Goal: Task Accomplishment & Management: Complete application form

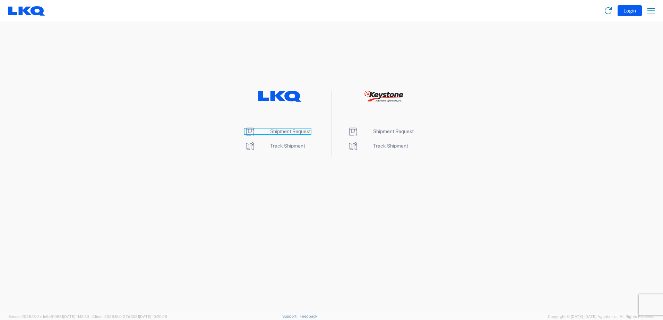
click at [297, 132] on span "Shipment Request" at bounding box center [290, 132] width 41 height 6
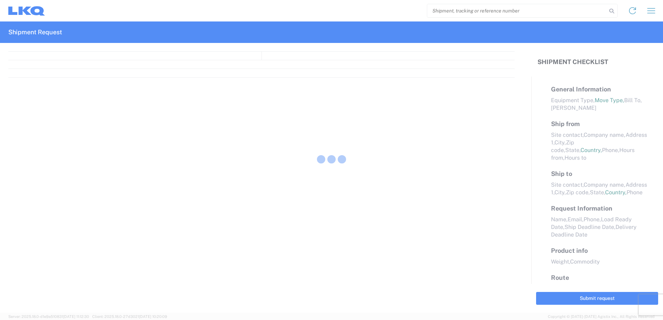
select select "FULL"
select select "LBS"
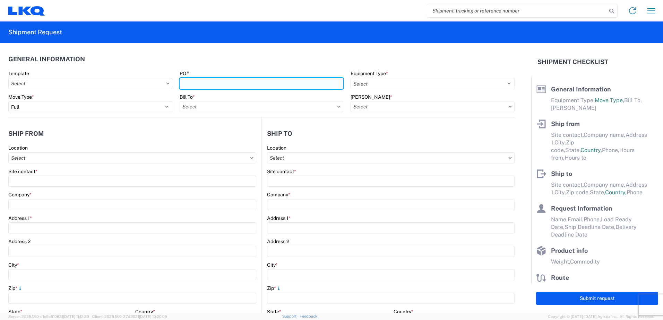
click at [210, 86] on input "PO#" at bounding box center [262, 83] width 164 height 11
type input "T31489"
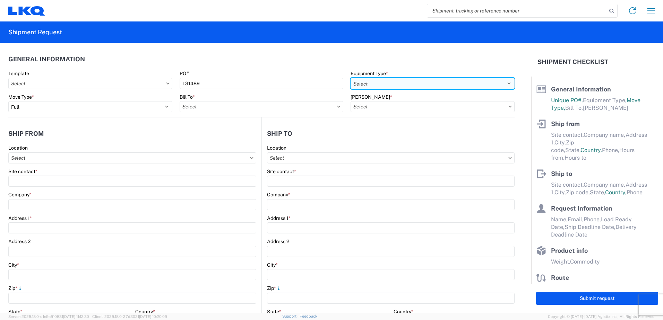
click at [383, 83] on select "Select 53’ Dry Van Flatbed Dropdeck (van) Lowboy (flatbed) Rail" at bounding box center [433, 83] width 164 height 11
select select "STDV"
click at [351, 78] on select "Select 53’ Dry Van Flatbed Dropdeck (van) Lowboy (flatbed) Rail" at bounding box center [433, 83] width 164 height 11
click at [214, 108] on input "Bill To *" at bounding box center [262, 106] width 164 height 11
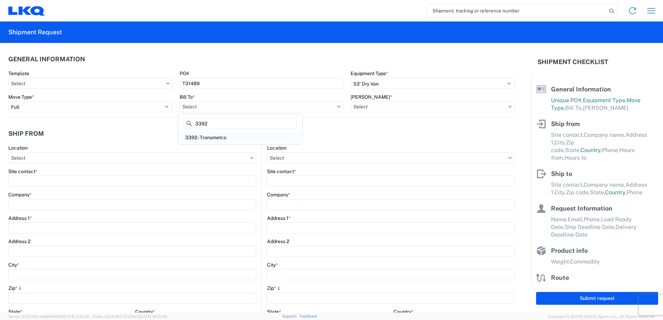
type input "3392"
click at [214, 138] on div "3392 - Transmetco" at bounding box center [240, 137] width 121 height 11
type input "3392 - Transmetco"
click at [381, 107] on input "[PERSON_NAME] *" at bounding box center [433, 106] width 164 height 11
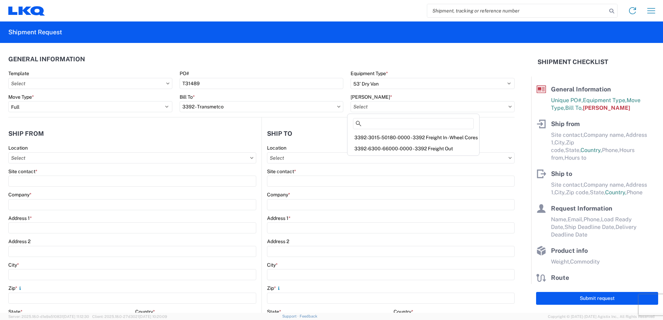
click at [378, 136] on div "3392-3015-50180-0000 - 3392 Freight In - Wheel Cores" at bounding box center [413, 137] width 129 height 11
type input "3392-3015-50180-0000 - 3392 Freight In - Wheel Cores"
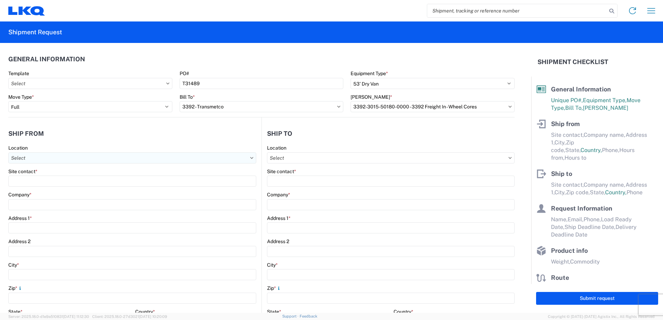
click at [48, 161] on input "Location" at bounding box center [132, 158] width 248 height 11
type input "1262"
click at [37, 190] on div "1262 - PYP Help Yourself" at bounding box center [70, 188] width 121 height 11
type input "1262 - PYP Help Yourself"
type input "LKQ Corporation"
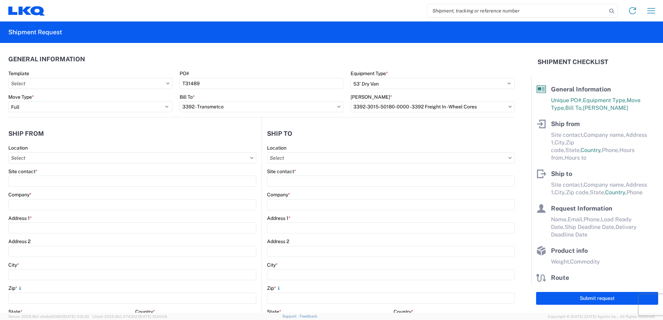
type input "[GEOGRAPHIC_DATA][PERSON_NAME]"
type input "Wilmington"
type input "90744"
select select "CA"
select select "US"
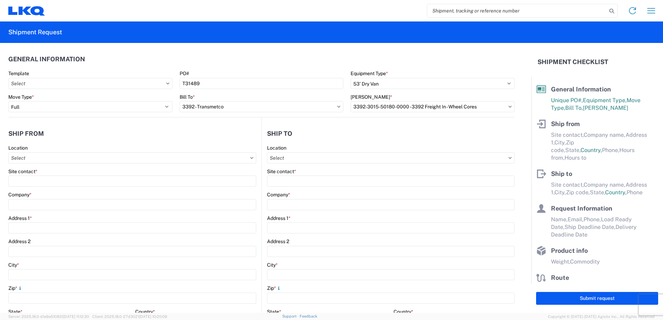
type input "07:00"
type input "17:00"
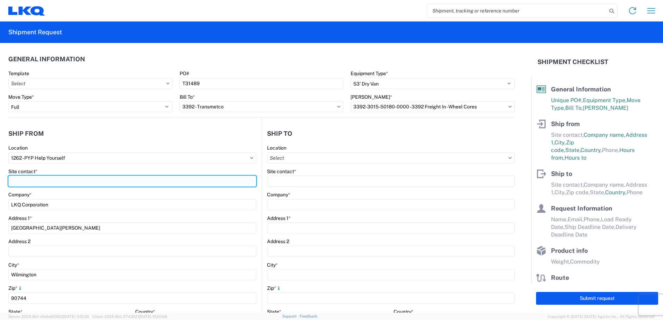
click at [69, 182] on input "Site contact *" at bounding box center [132, 181] width 248 height 11
type input "[PERSON_NAME]"
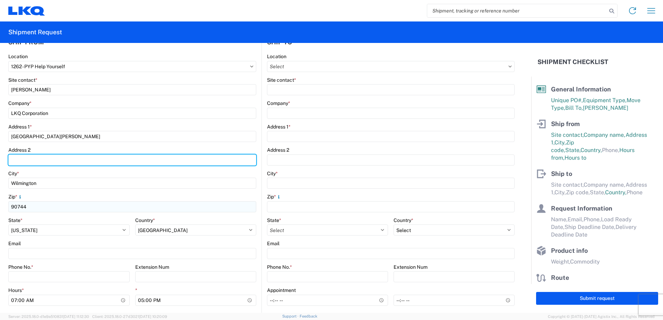
scroll to position [104, 0]
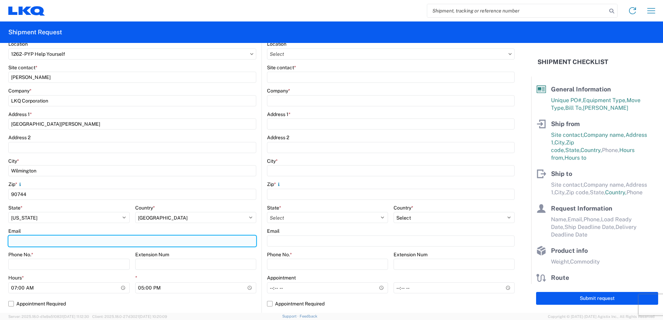
click at [33, 241] on input "Email" at bounding box center [132, 241] width 248 height 11
type input "[PERSON_NAME][EMAIL_ADDRESS][PERSON_NAME][DOMAIN_NAME]"
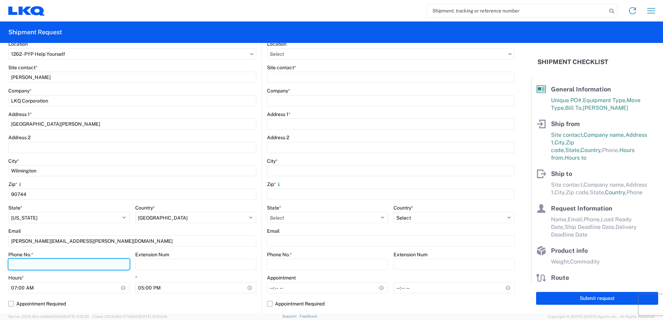
click at [32, 263] on input "Phone No. *" at bounding box center [68, 264] width 121 height 11
type input "7143533251"
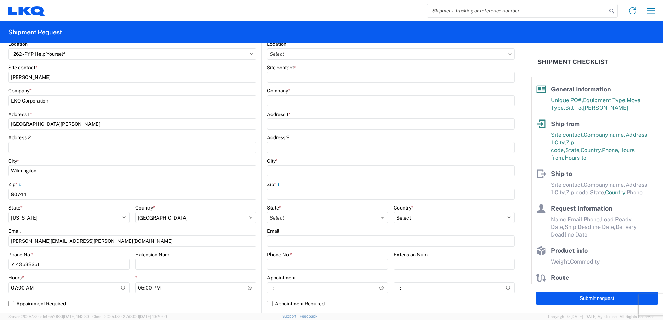
click at [234, 274] on agx-form-control-wrapper-v2 "Extension Num" at bounding box center [195, 264] width 121 height 24
click at [122, 288] on input "07:00" at bounding box center [68, 288] width 121 height 11
type input "09:00"
click at [206, 272] on agx-form-control-wrapper-v2 "Extension Num" at bounding box center [195, 264] width 121 height 24
click at [177, 289] on input "17:00" at bounding box center [195, 288] width 121 height 11
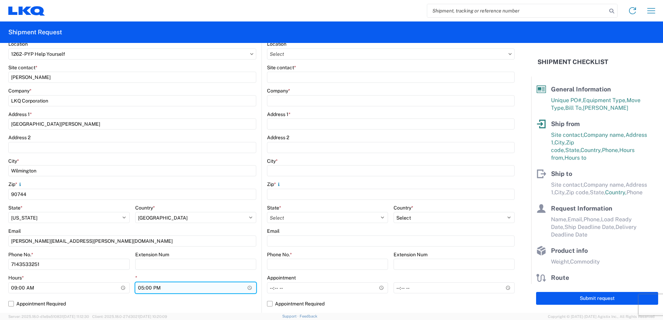
type input "14:00"
click at [185, 277] on div "*" at bounding box center [195, 278] width 121 height 6
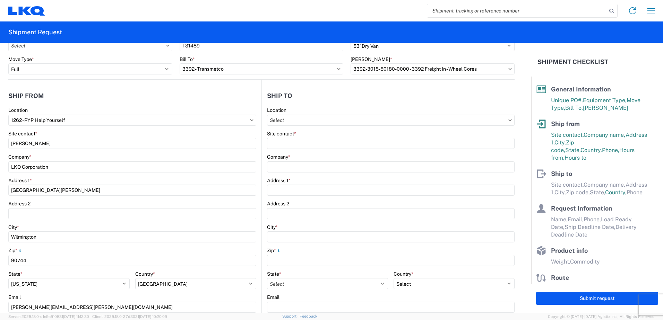
scroll to position [0, 0]
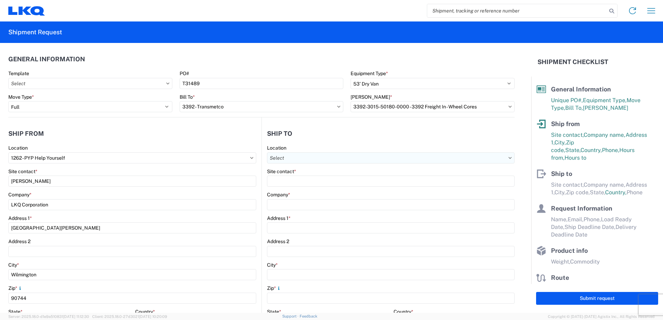
click at [297, 156] on input "Location" at bounding box center [391, 158] width 248 height 11
type input "3392"
click at [300, 191] on div "3392 - Transmetco" at bounding box center [326, 188] width 121 height 11
type input "3392 - Transmetco"
type input "LKQ Corporation"
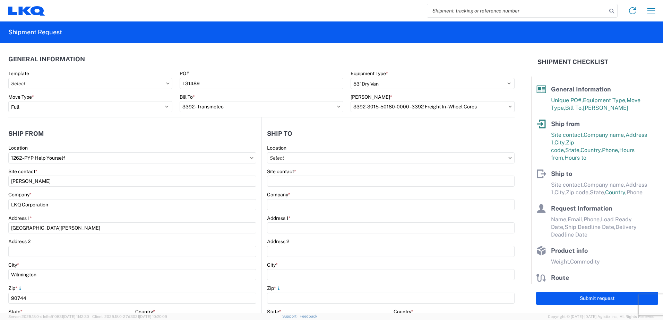
type input "[STREET_ADDRESS]"
type input "Huntington"
type input "46750"
select select "US"
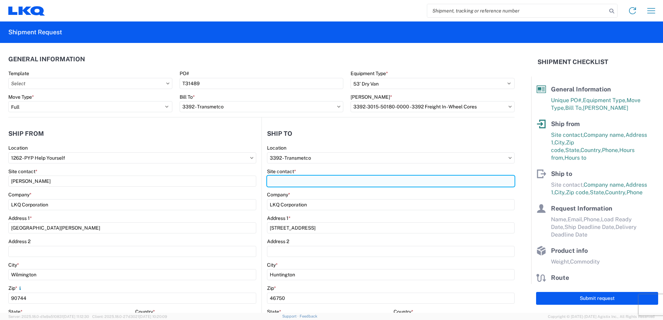
click at [291, 182] on input "Site contact *" at bounding box center [391, 181] width 248 height 11
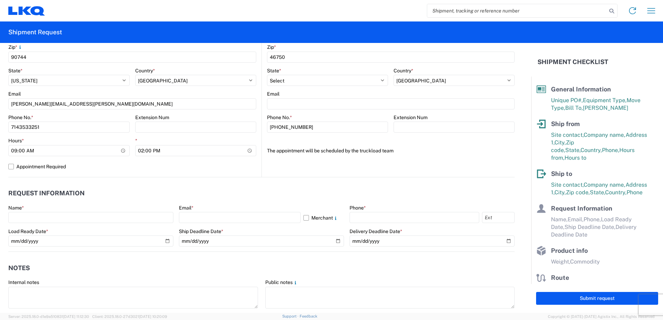
scroll to position [243, 0]
type input "[PERSON_NAME]"
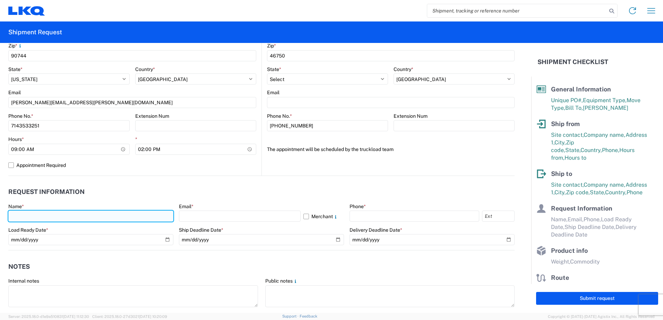
click at [32, 219] on input "text" at bounding box center [90, 216] width 165 height 11
type input "[PERSON_NAME]"
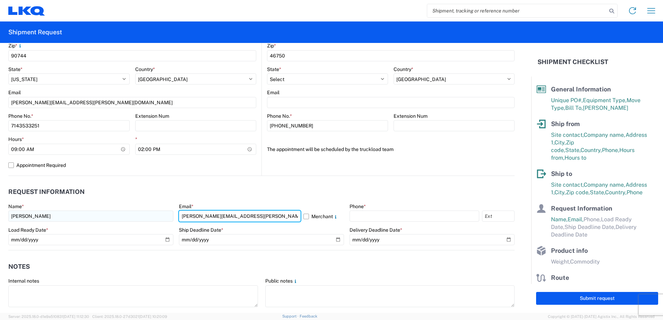
type input "[PERSON_NAME][EMAIL_ADDRESS][PERSON_NAME][DOMAIN_NAME]"
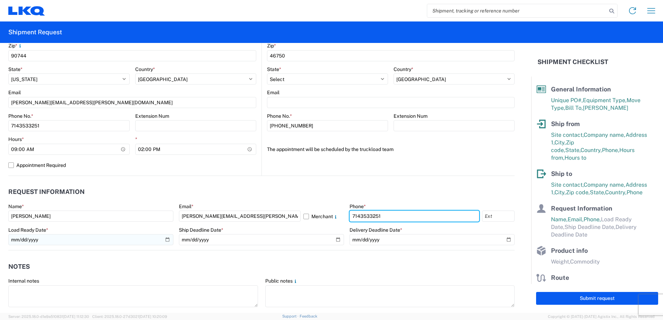
type input "7143533251"
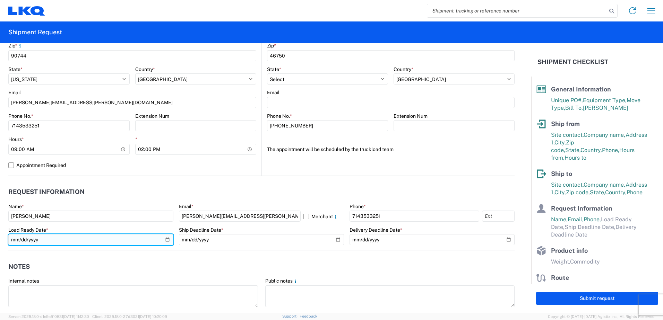
click at [165, 242] on input "date" at bounding box center [90, 239] width 165 height 11
type input "[DATE]"
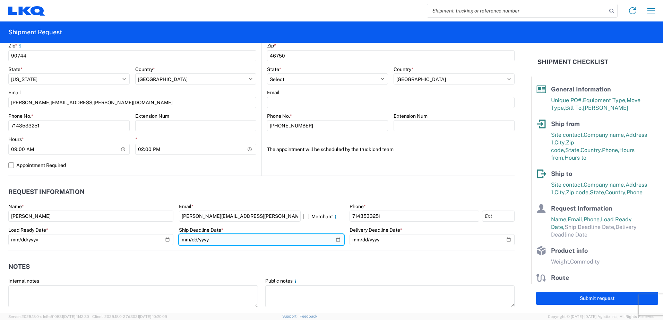
click at [221, 242] on input "date" at bounding box center [261, 239] width 165 height 11
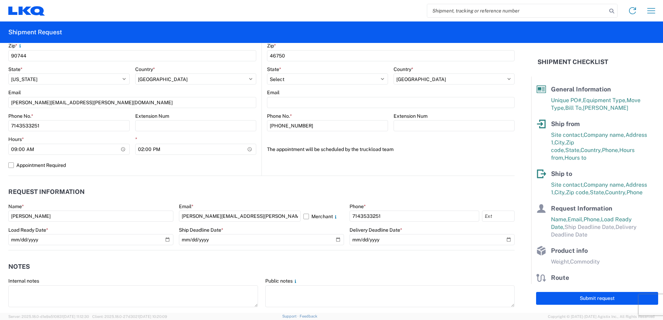
click at [189, 192] on header "Request Information" at bounding box center [261, 193] width 506 height 16
click at [249, 259] on agx-form-control-wrapper-v2 "Ship Deadline Date * This field is required" at bounding box center [261, 243] width 165 height 32
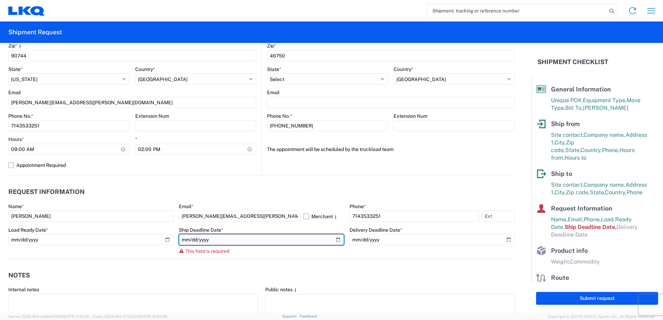
click at [338, 241] on input "date" at bounding box center [261, 239] width 165 height 11
click at [335, 240] on input "date" at bounding box center [261, 239] width 165 height 11
type input "[DATE]"
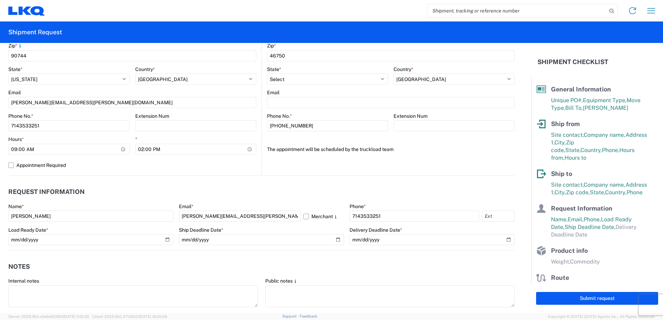
click at [260, 185] on header "Request Information" at bounding box center [261, 193] width 506 height 16
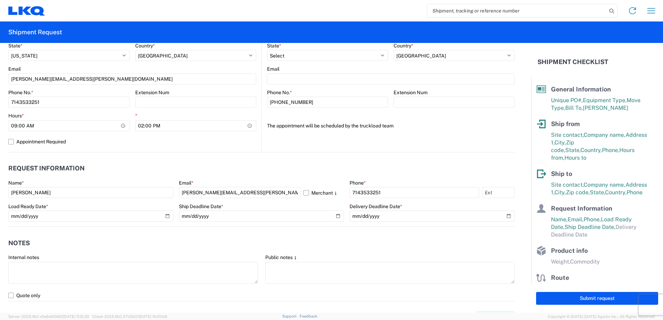
scroll to position [277, 0]
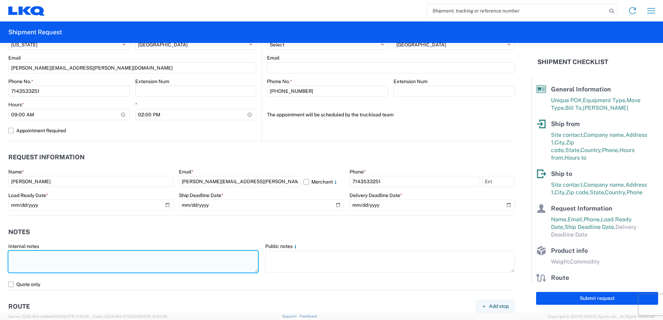
click at [60, 264] on textarea at bounding box center [133, 262] width 250 height 22
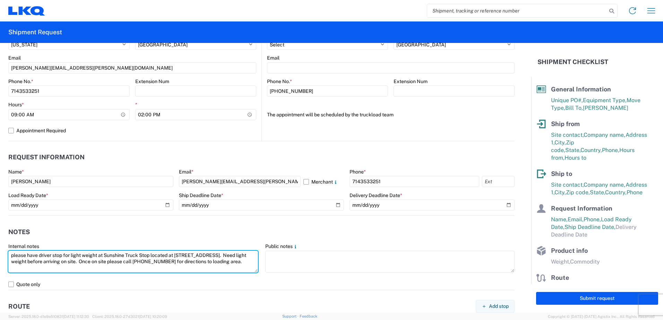
drag, startPoint x: 71, startPoint y: 269, endPoint x: 9, endPoint y: 244, distance: 67.4
click at [9, 244] on div "Internal notes please have driver stop for light weight at Sunshine Truck Stop …" at bounding box center [133, 258] width 250 height 31
type textarea "please have driver stop for light weight at Sunshine Truck Stop located at [STR…"
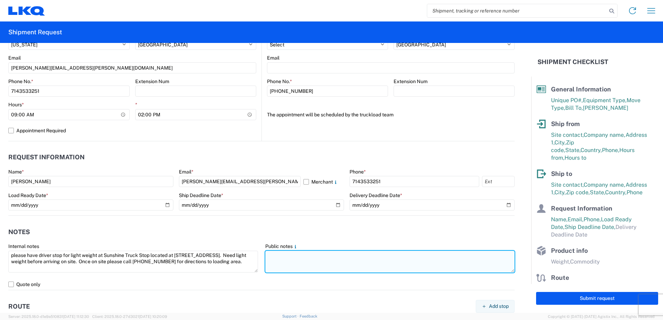
click at [288, 263] on textarea at bounding box center [390, 262] width 250 height 22
paste textarea "please have driver stop for light weight at Sunshine Truck Stop located at [STR…"
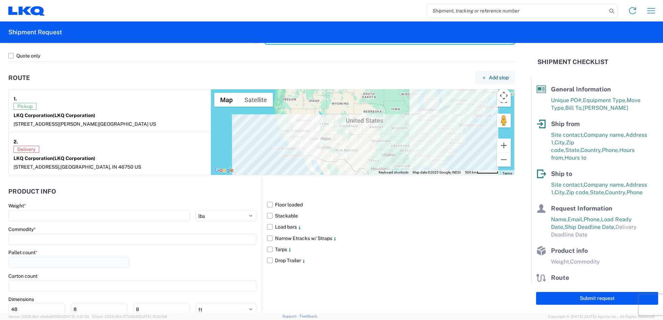
scroll to position [520, 0]
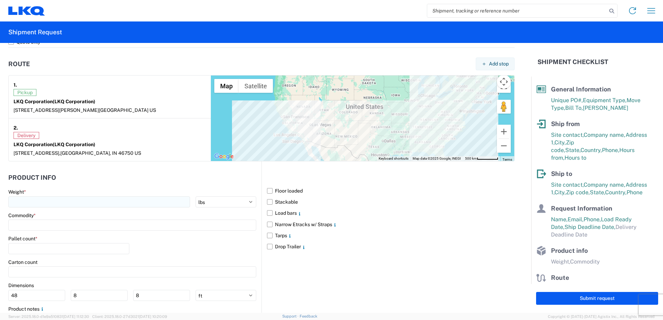
type textarea "please have driver stop for light weight at Sunshine Truck Stop located at [STR…"
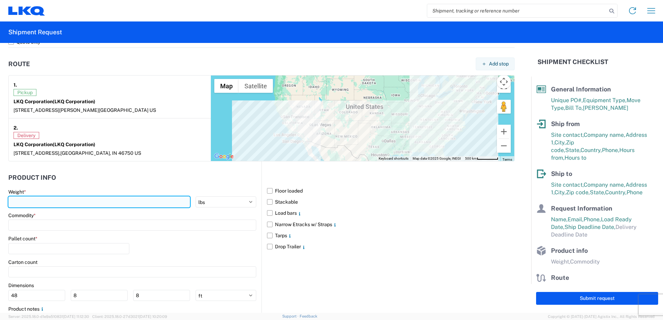
click at [53, 206] on input "number" at bounding box center [99, 202] width 182 height 11
type input "4000"
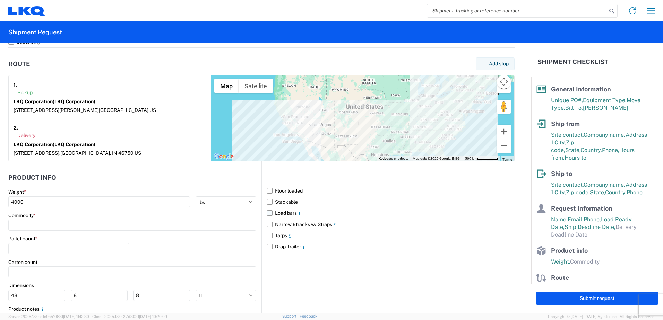
click at [267, 214] on label "Load bars" at bounding box center [391, 213] width 248 height 11
click at [0, 0] on input "Load bars" at bounding box center [0, 0] width 0 height 0
click at [46, 226] on input at bounding box center [132, 225] width 248 height 11
type input "whee"
click at [61, 257] on div "Wheels - Stacked & Palletized" at bounding box center [70, 256] width 121 height 11
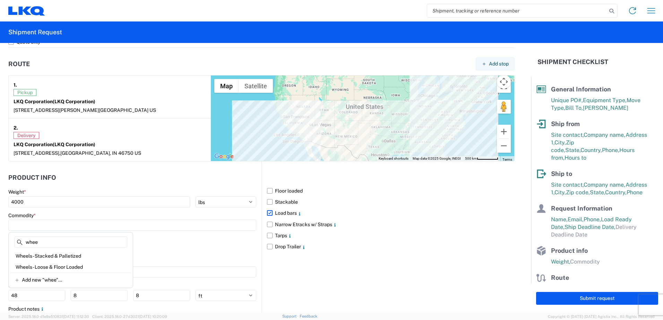
type input "Wheels - Stacked & Palletized"
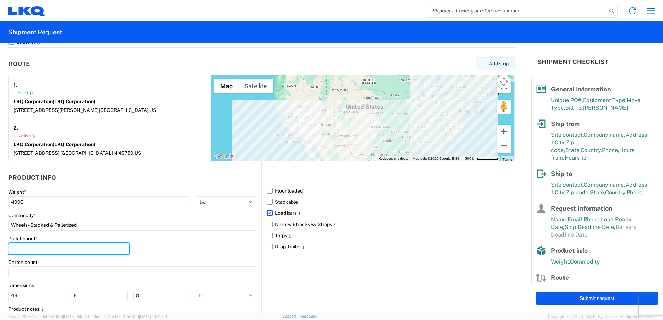
click at [56, 252] on input "number" at bounding box center [68, 248] width 121 height 11
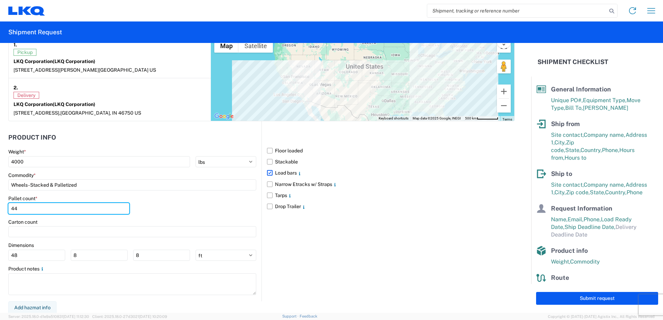
scroll to position [562, 0]
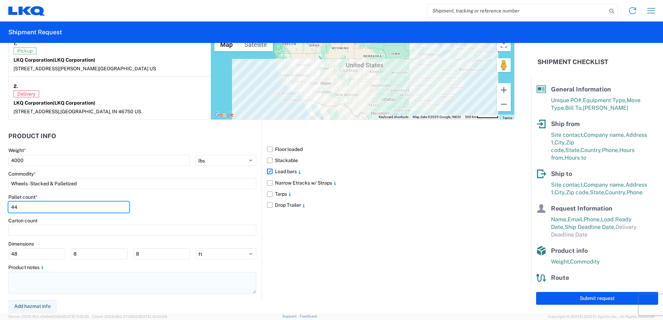
type input "44"
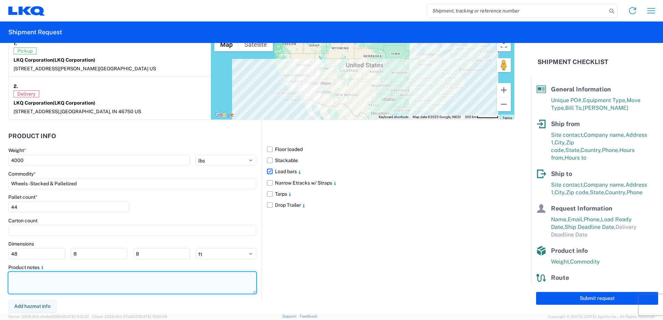
click at [48, 278] on textarea at bounding box center [132, 283] width 248 height 22
paste textarea "please have driver stop for light weight at Sunshine Truck Stop located at [STR…"
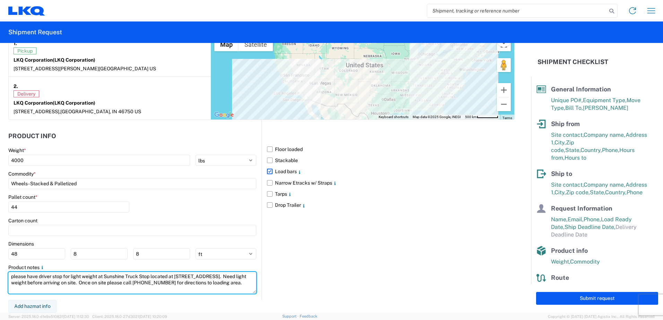
type textarea "please have driver stop for light weight at Sunshine Truck Stop located at [STR…"
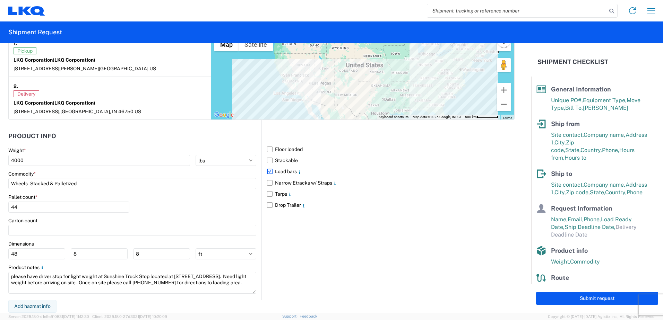
click at [299, 271] on div "Floor loaded Stackable Load bars Narrow Etracks w/ Straps Tarps Drop Trailer" at bounding box center [387, 210] width 253 height 180
drag, startPoint x: 601, startPoint y: 300, endPoint x: 606, endPoint y: 294, distance: 7.4
click at [606, 294] on button "Submit request" at bounding box center [597, 298] width 122 height 13
select select "CA"
select select "US"
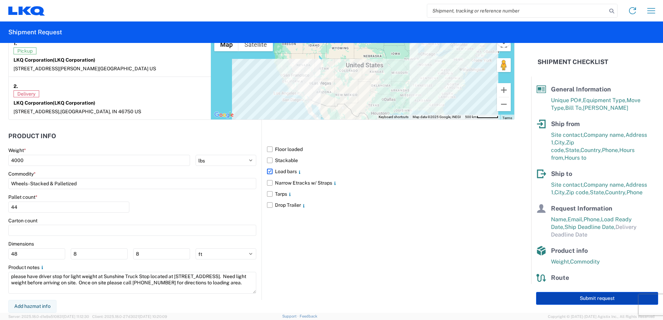
select select "US"
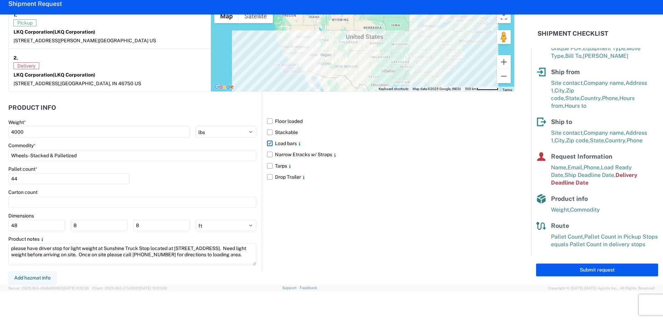
scroll to position [397, 0]
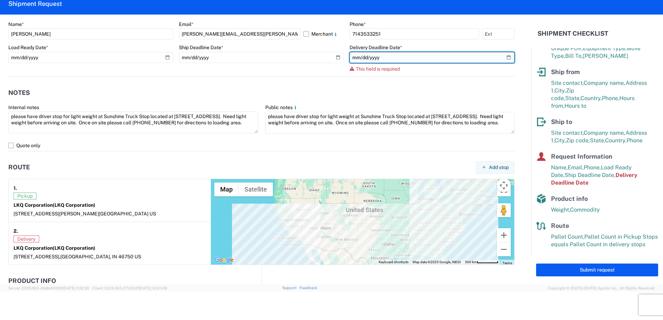
click at [504, 60] on input "date" at bounding box center [432, 57] width 165 height 11
type input "[DATE]"
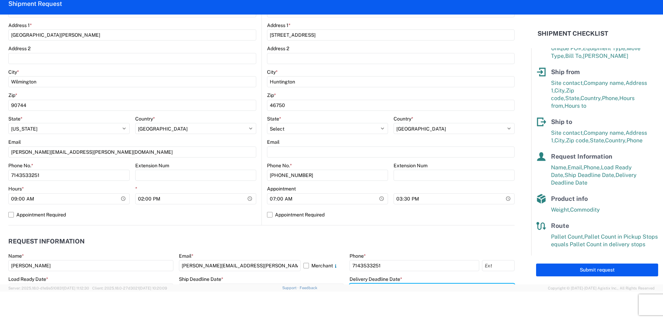
scroll to position [154, 0]
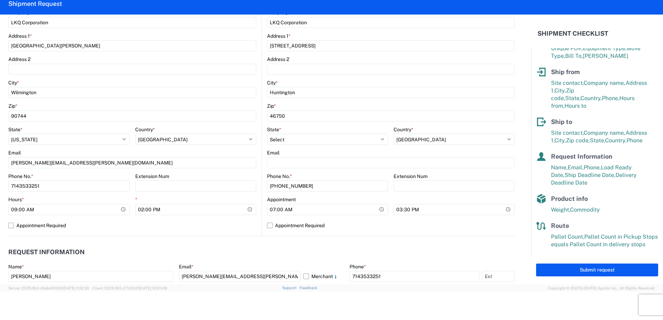
click at [264, 224] on main "3392 Location 3392 - Transmetco Site contact * [PERSON_NAME] Company * LKQ Corp…" at bounding box center [388, 100] width 253 height 274
click at [267, 226] on label "Appointment Required" at bounding box center [391, 225] width 248 height 11
click at [0, 0] on input "Appointment Required" at bounding box center [0, 0] width 0 height 0
select select "US"
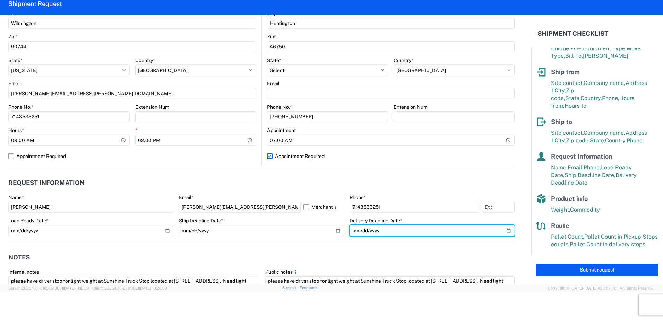
click at [503, 230] on input "[DATE]" at bounding box center [432, 230] width 165 height 11
type input "[DATE]"
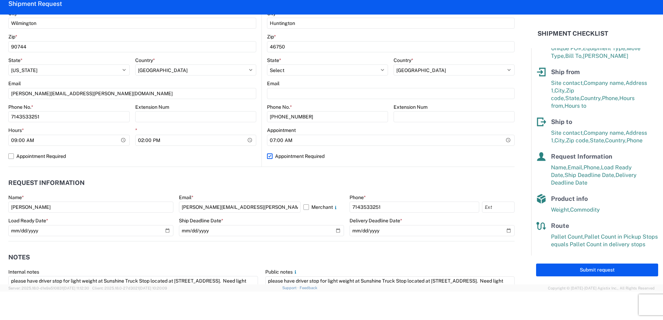
click at [361, 252] on header "Notes" at bounding box center [261, 258] width 506 height 16
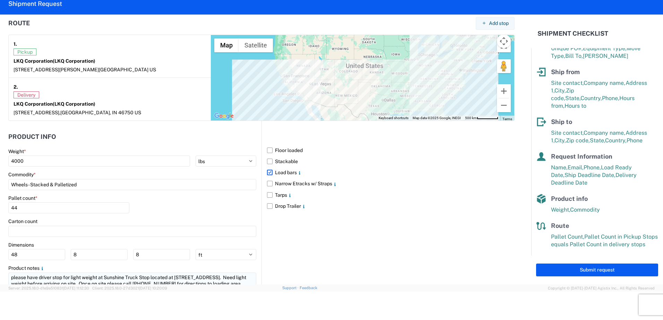
scroll to position [561, 0]
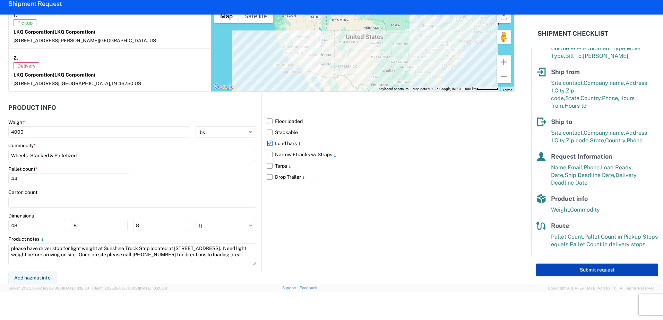
click at [578, 267] on button "Submit request" at bounding box center [597, 270] width 122 height 13
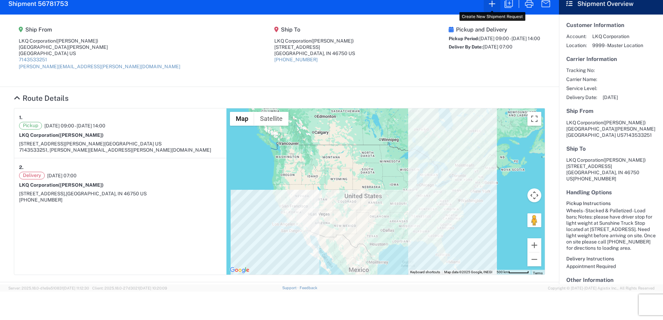
click at [490, 4] on icon "button" at bounding box center [492, 3] width 11 height 11
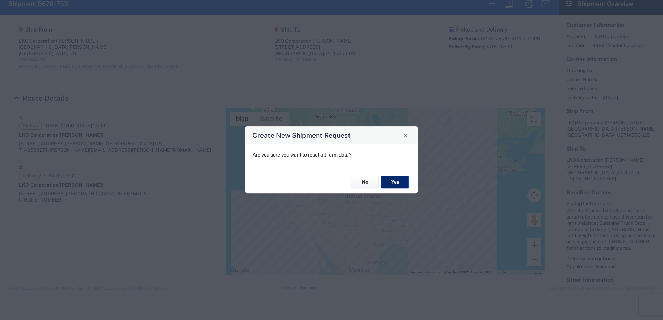
click at [394, 182] on button "Yes" at bounding box center [395, 182] width 28 height 13
select select "FULL"
select select "US"
select select "LBS"
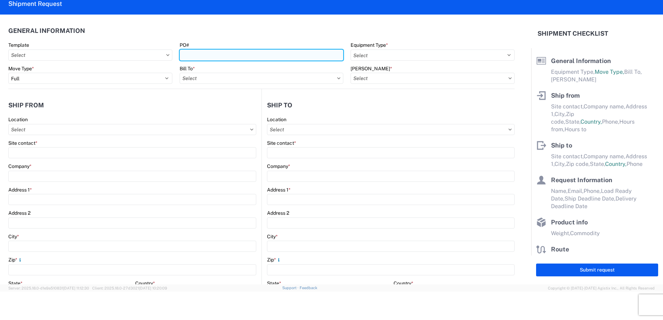
click at [224, 59] on input "PO#" at bounding box center [262, 55] width 164 height 11
type input "T34190"
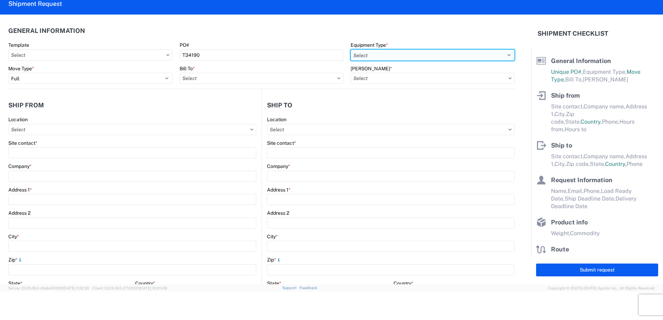
click at [372, 55] on select "Select 53’ Dry Van Flatbed Dropdeck (van) Lowboy (flatbed) Rail" at bounding box center [433, 55] width 164 height 11
select select "STDV"
click at [351, 50] on select "Select 53’ Dry Van Flatbed Dropdeck (van) Lowboy (flatbed) Rail" at bounding box center [433, 55] width 164 height 11
click at [210, 79] on input "Bill To *" at bounding box center [262, 78] width 164 height 11
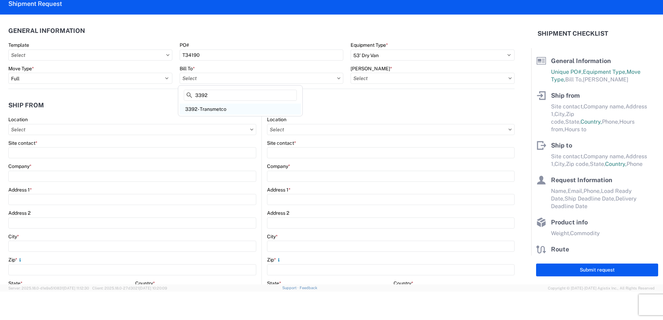
type input "3392"
click at [208, 112] on div "3392 - Transmetco" at bounding box center [240, 109] width 121 height 11
type input "3392 - Transmetco"
click at [413, 81] on input "[PERSON_NAME] *" at bounding box center [433, 78] width 164 height 11
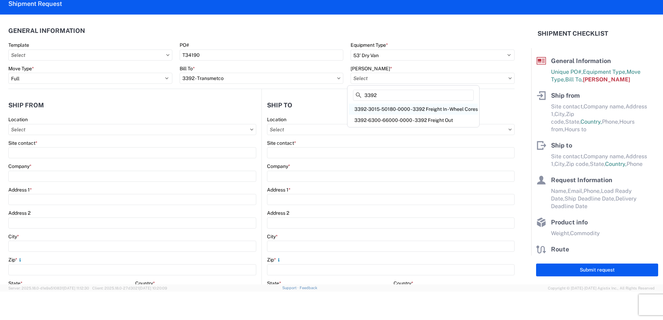
type input "3392"
click at [400, 111] on div "3392-3015-50180-0000 - 3392 Freight In - Wheel Cores" at bounding box center [413, 109] width 129 height 11
type input "3392-3015-50180-0000 - 3392 Freight In - Wheel Cores"
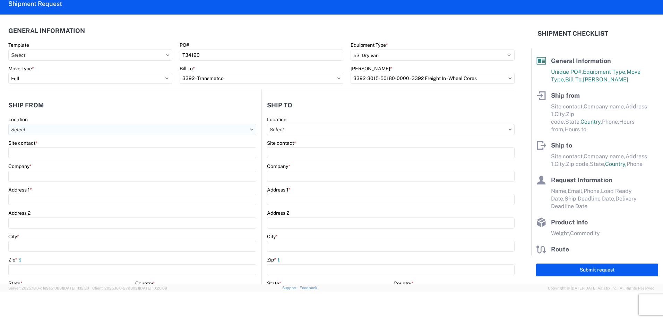
click at [61, 134] on input "Location" at bounding box center [132, 129] width 248 height 11
type input "1262"
click at [37, 160] on div "1262 - PYP Help Yourself" at bounding box center [70, 160] width 121 height 11
type input "1262 - PYP Help Yourself"
type input "LKQ Corporation"
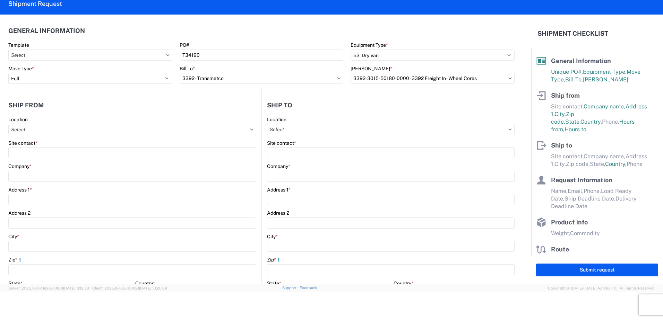
type input "[GEOGRAPHIC_DATA][PERSON_NAME]"
type input "Wilmington"
type input "90744"
select select "CA"
type input "07:00"
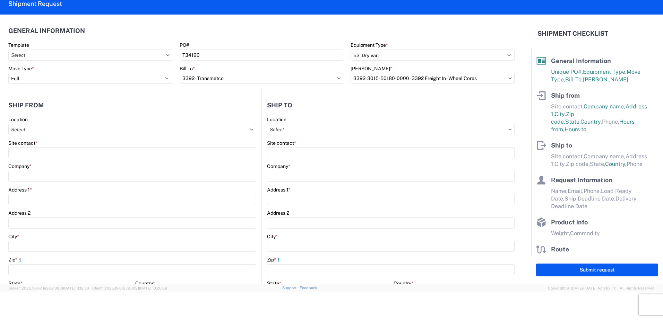
type input "17:00"
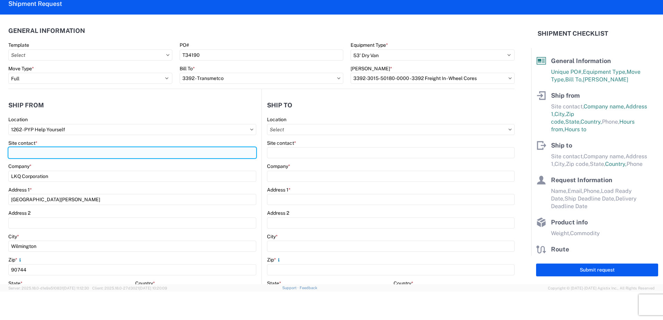
click at [40, 156] on input "Site contact *" at bounding box center [132, 152] width 248 height 11
type input "[PERSON_NAME]"
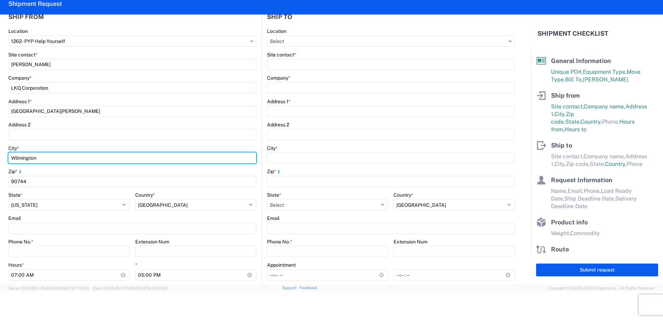
scroll to position [104, 0]
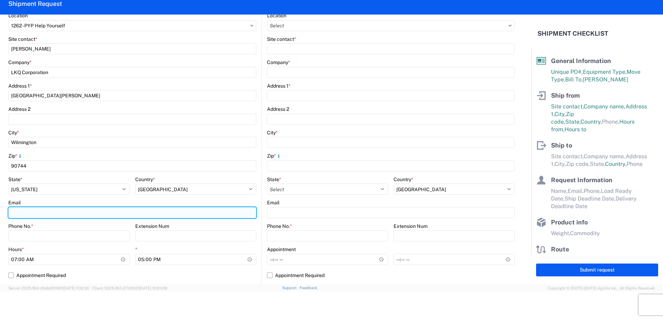
click at [34, 214] on input "Email" at bounding box center [132, 212] width 248 height 11
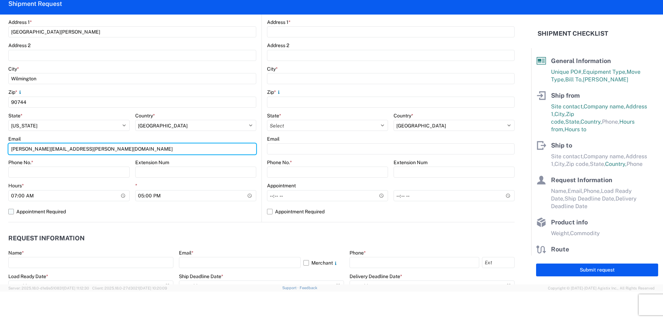
scroll to position [173, 0]
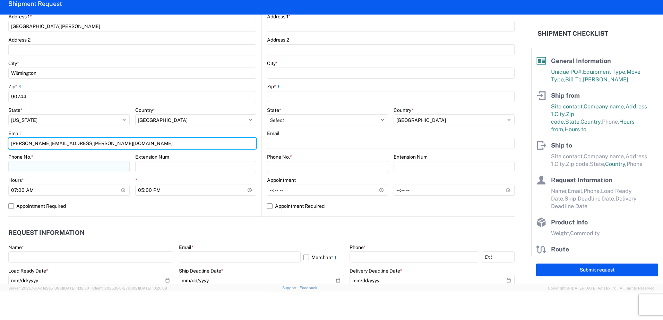
type input "[PERSON_NAME][EMAIL_ADDRESS][PERSON_NAME][DOMAIN_NAME]"
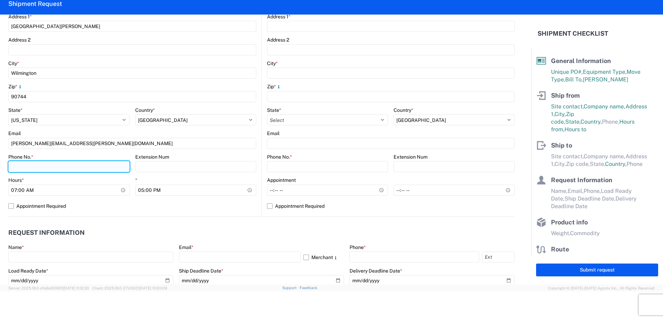
click at [18, 163] on input "Phone No. *" at bounding box center [68, 166] width 121 height 11
type input "7143533251"
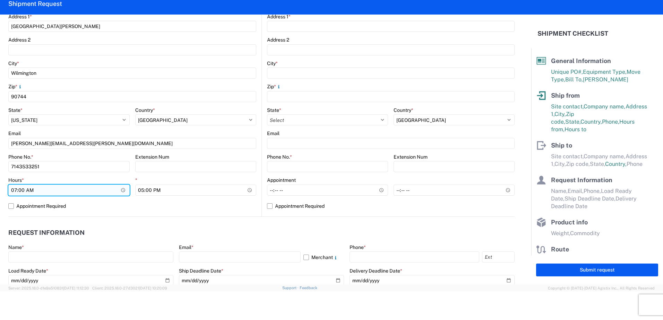
click at [119, 190] on input "07:00" at bounding box center [68, 190] width 121 height 11
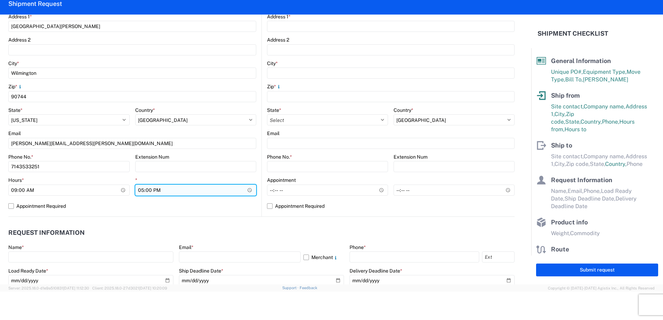
type input "09:00"
click at [246, 191] on input "17:00" at bounding box center [195, 190] width 121 height 11
type input "14:00"
click at [256, 222] on agx-request-info "Request Information Name * Email * Merchant Phone * Load Ready Date * Ship Dead…" at bounding box center [261, 254] width 506 height 75
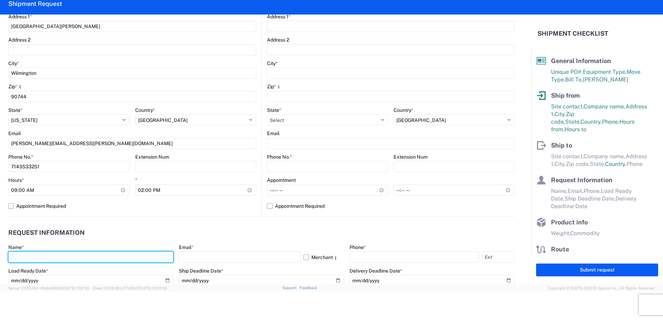
click at [94, 258] on input "text" at bounding box center [90, 257] width 165 height 11
type input "r"
type input "[PERSON_NAME]"
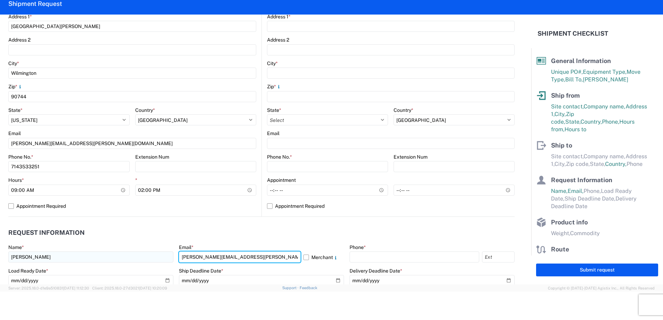
type input "[PERSON_NAME][EMAIL_ADDRESS][PERSON_NAME][DOMAIN_NAME]"
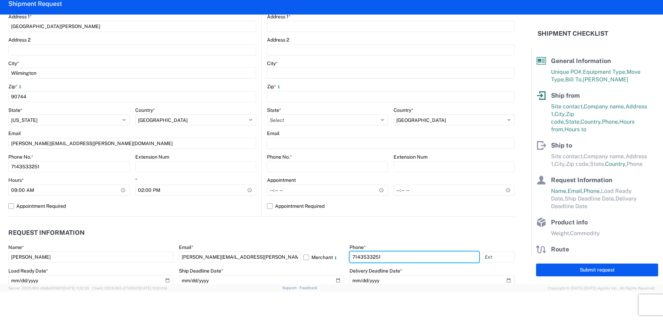
type input "7143533251"
click at [249, 221] on agx-request-info "Request Information Name * [PERSON_NAME] Email * [PERSON_NAME][EMAIL_ADDRESS][P…" at bounding box center [261, 254] width 506 height 75
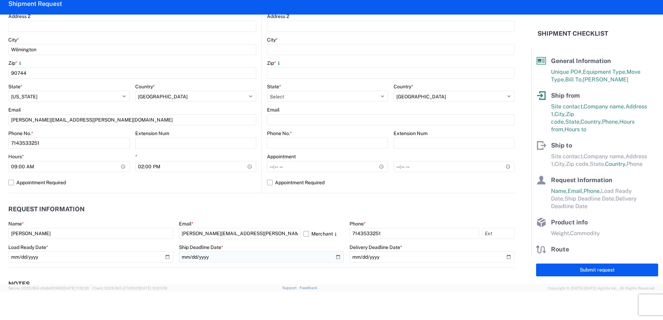
scroll to position [208, 0]
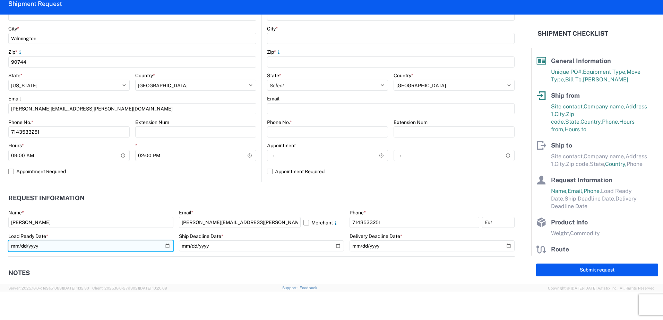
click at [166, 247] on input "date" at bounding box center [90, 246] width 165 height 11
type input "[DATE]"
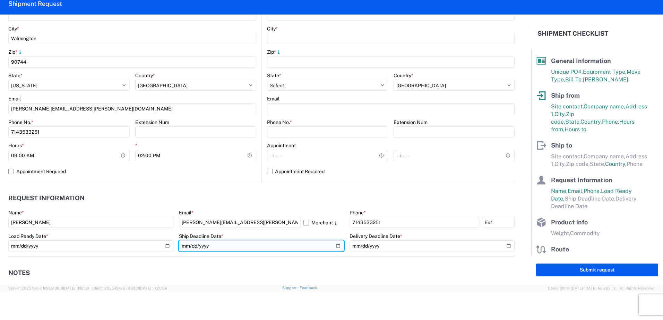
click at [333, 248] on input "date" at bounding box center [261, 246] width 165 height 11
type input "[DATE]"
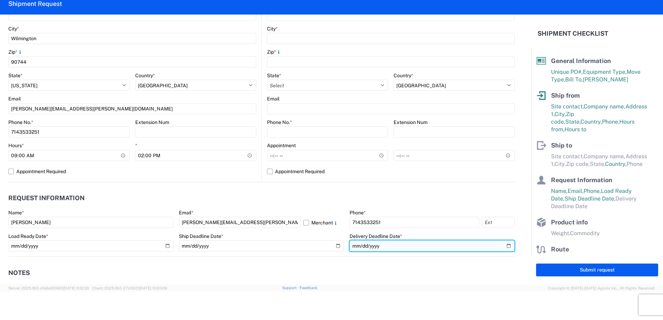
click at [504, 245] on input "date" at bounding box center [432, 246] width 165 height 11
type input "[DATE]"
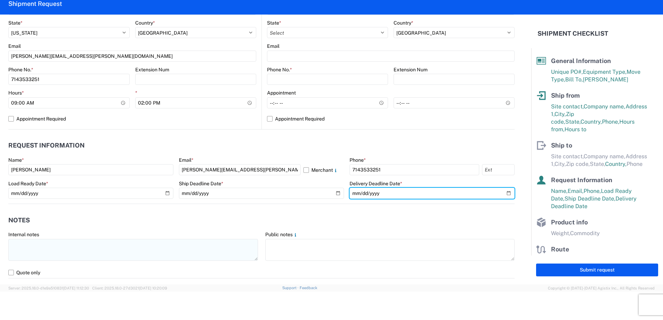
scroll to position [277, 0]
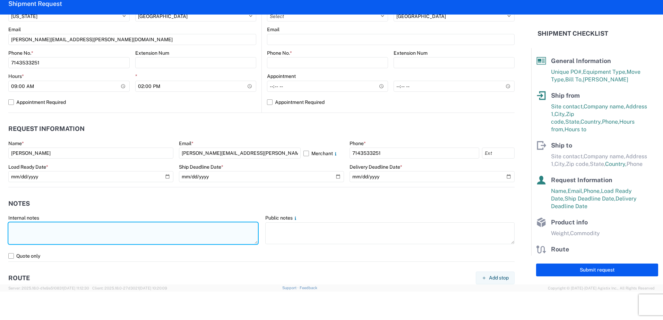
click at [64, 230] on textarea at bounding box center [133, 234] width 250 height 22
paste textarea "please have driver stop for light weight at Sunshine Truck Stop located at [STR…"
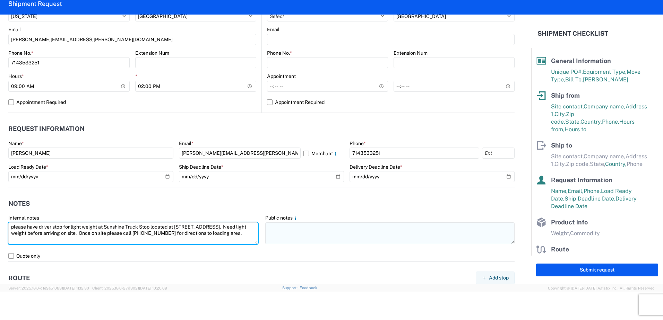
type textarea "please have driver stop for light weight at Sunshine Truck Stop located at [STR…"
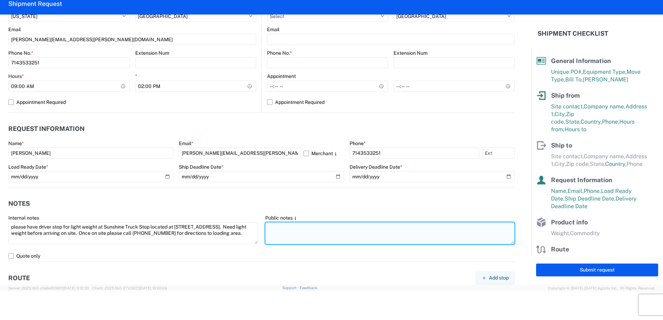
click at [289, 228] on textarea at bounding box center [390, 234] width 250 height 22
paste textarea "please have driver stop for light weight at Sunshine Truck Stop located at [STR…"
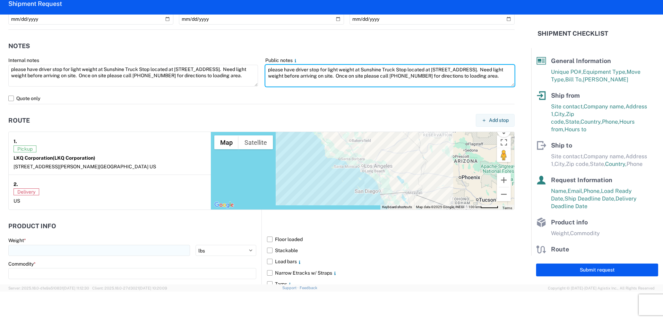
scroll to position [451, 0]
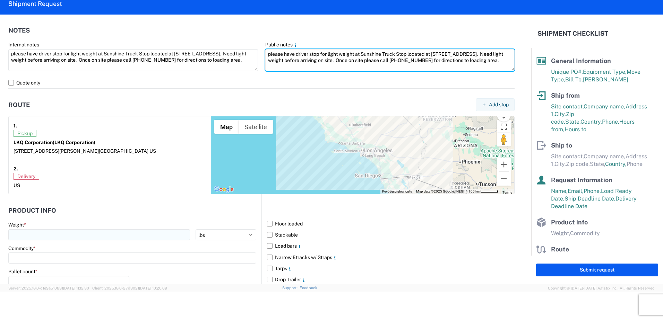
type textarea "please have driver stop for light weight at Sunshine Truck Stop located at [STR…"
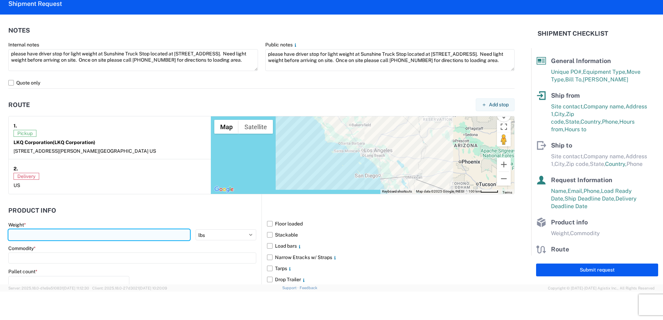
click at [48, 237] on input "number" at bounding box center [99, 235] width 182 height 11
type input "40000"
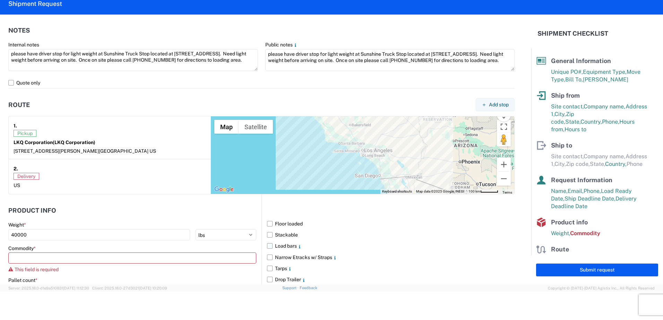
click at [268, 247] on label "Load bars" at bounding box center [391, 246] width 248 height 11
click at [0, 0] on input "Load bars" at bounding box center [0, 0] width 0 height 0
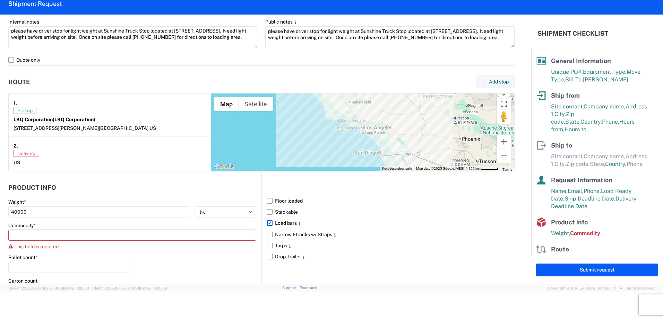
scroll to position [486, 0]
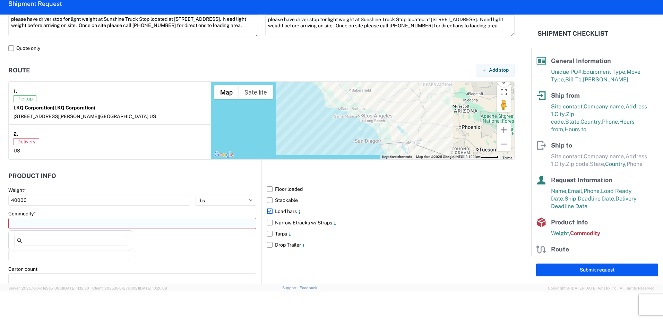
click at [48, 226] on input at bounding box center [132, 223] width 248 height 11
type input "whe"
click at [47, 254] on div "Wheels - Stacked & Palletized" at bounding box center [70, 254] width 121 height 11
type input "Wheels - Stacked & Palletized"
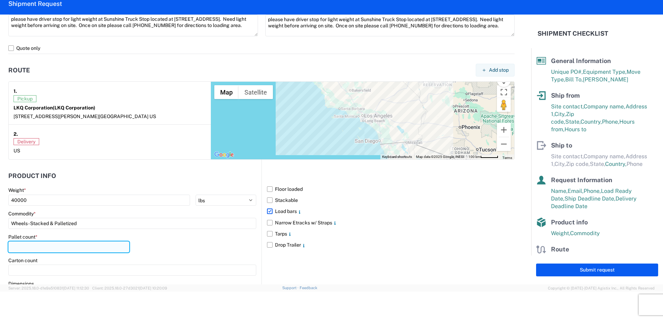
click at [33, 244] on input "number" at bounding box center [68, 247] width 121 height 11
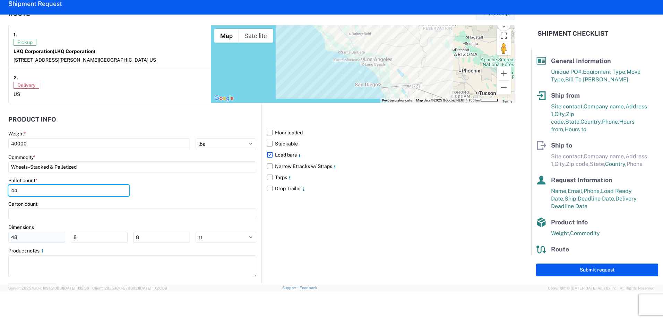
scroll to position [554, 0]
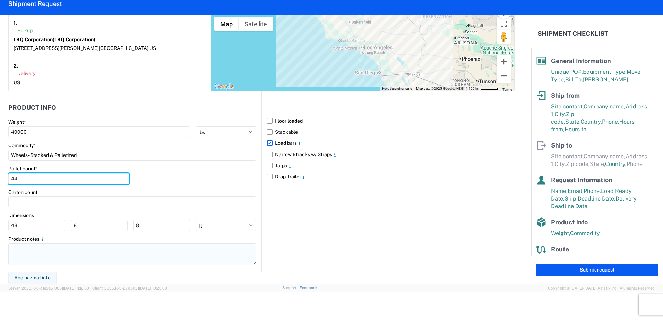
type input "44"
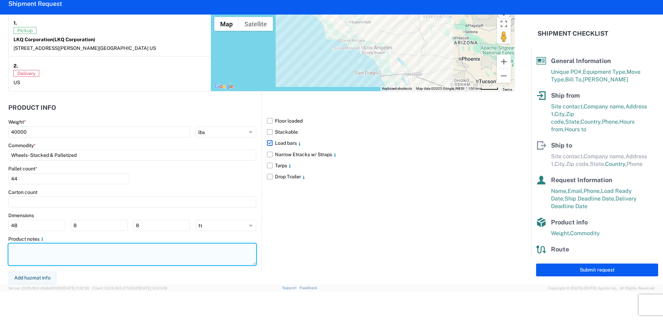
click at [42, 255] on textarea at bounding box center [132, 255] width 248 height 22
paste textarea "please have driver stop for light weight at Sunshine Truck Stop located at [STR…"
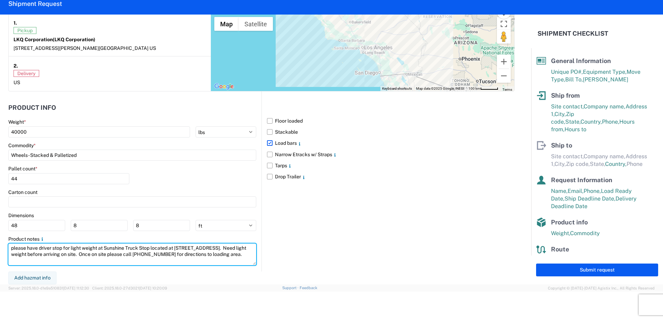
type textarea "please have driver stop for light weight at Sunshine Truck Stop located at [STR…"
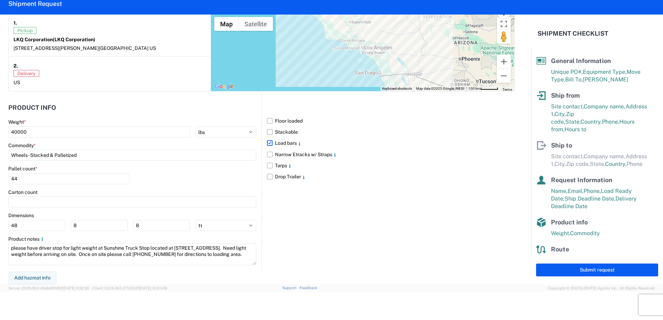
click at [263, 220] on div "Floor loaded Stackable Load bars Narrow Etracks w/ Straps Tarps Drop Trailer" at bounding box center [387, 182] width 253 height 180
click at [276, 217] on div "Floor loaded Stackable Load bars Narrow Etracks w/ Straps Tarps Drop Trailer" at bounding box center [387, 182] width 253 height 180
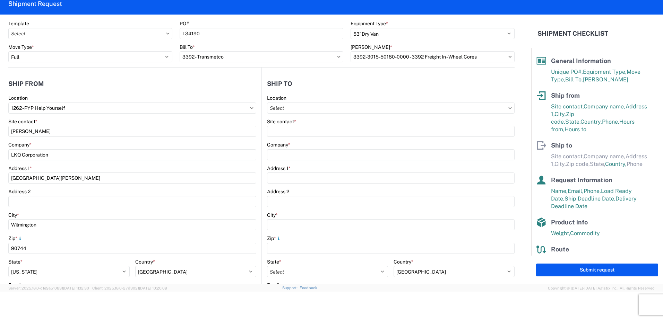
scroll to position [0, 0]
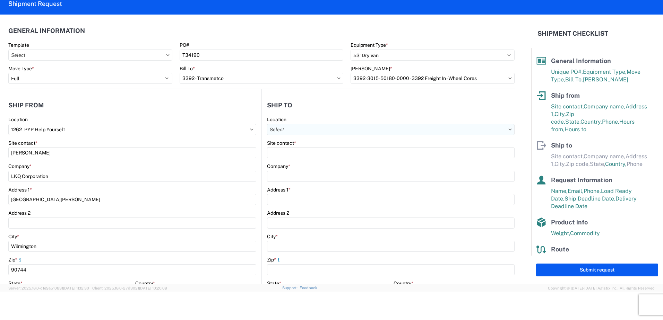
click at [309, 130] on input "Location" at bounding box center [391, 129] width 248 height 11
type input "3392"
click at [295, 160] on div "3392 - Transmetco" at bounding box center [326, 160] width 121 height 11
type input "3392 - Transmetco"
type input "LKQ Corporation"
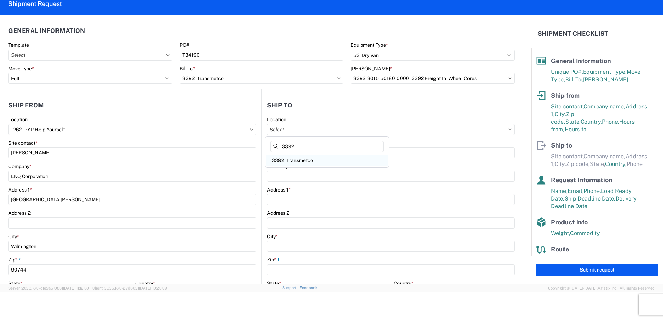
type input "[STREET_ADDRESS]"
type input "Huntington"
type input "46750"
select select "US"
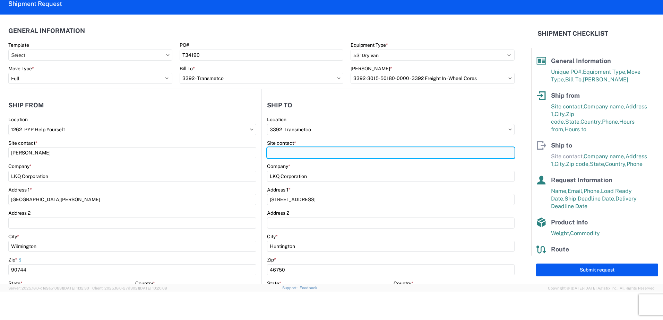
click at [289, 154] on input "Site contact *" at bounding box center [391, 152] width 248 height 11
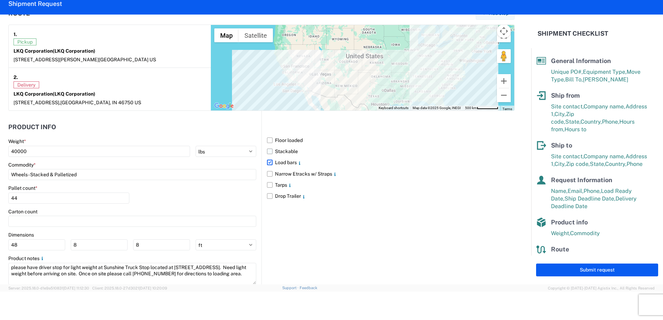
scroll to position [458, 0]
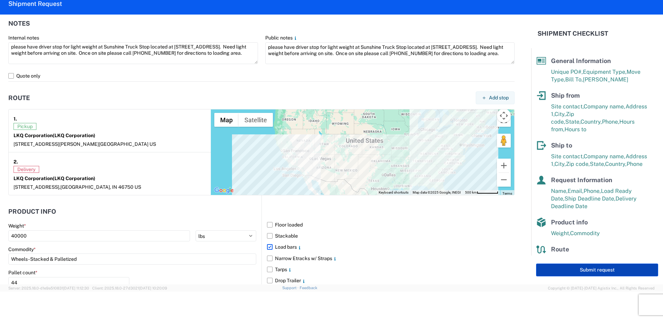
type input "[PERSON_NAME]"
click at [597, 268] on button "Submit request" at bounding box center [597, 270] width 122 height 13
select select "CA"
select select "US"
